Goal: Check status: Check status

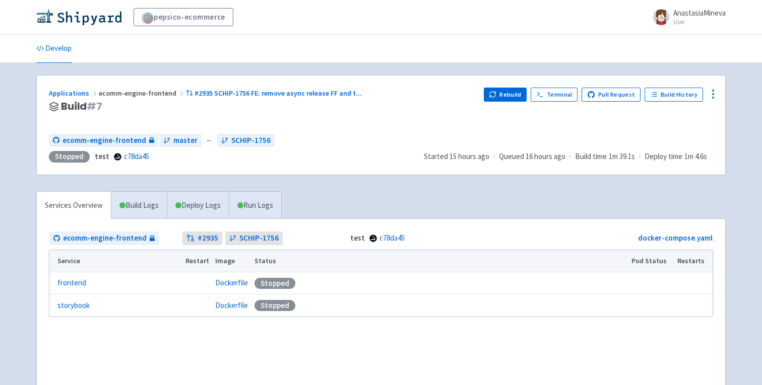
click at [254, 86] on div "Applications ecomm-engine-frontend #2935 SCHIP-1756 FE: remove async release FF…" at bounding box center [381, 125] width 688 height 99
click at [257, 88] on div "Applications ecomm-engine-frontend #2935 SCHIP-1756 FE: remove async release FF…" at bounding box center [262, 94] width 427 height 12
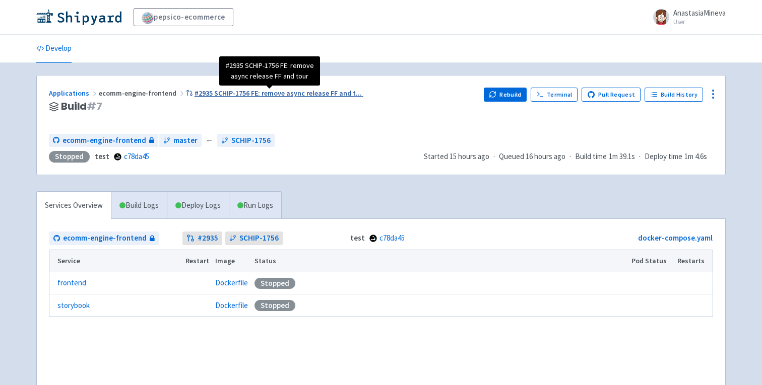
click at [272, 89] on span "#2935 SCHIP-1756 FE: remove async release FF and t ..." at bounding box center [277, 93] width 167 height 9
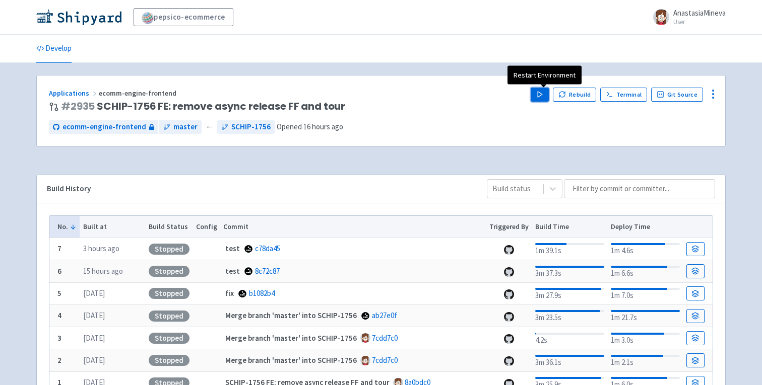
click at [539, 100] on button "Play" at bounding box center [539, 95] width 18 height 14
